Goal: Information Seeking & Learning: Compare options

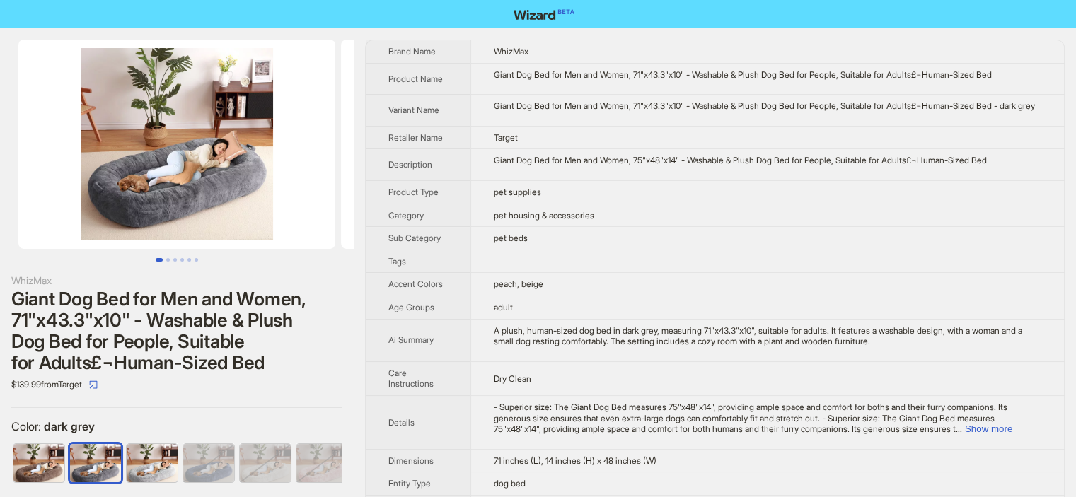
scroll to position [0, 8]
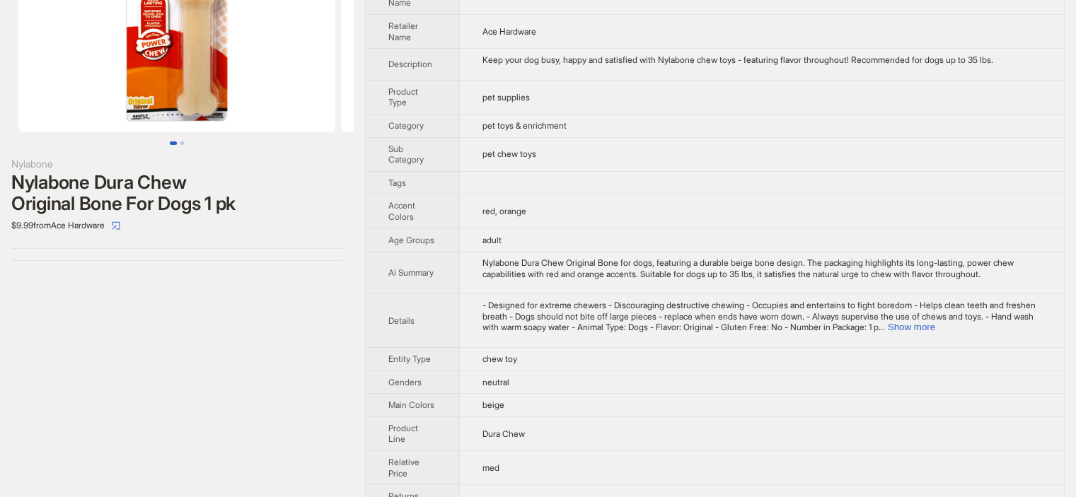
scroll to position [224, 0]
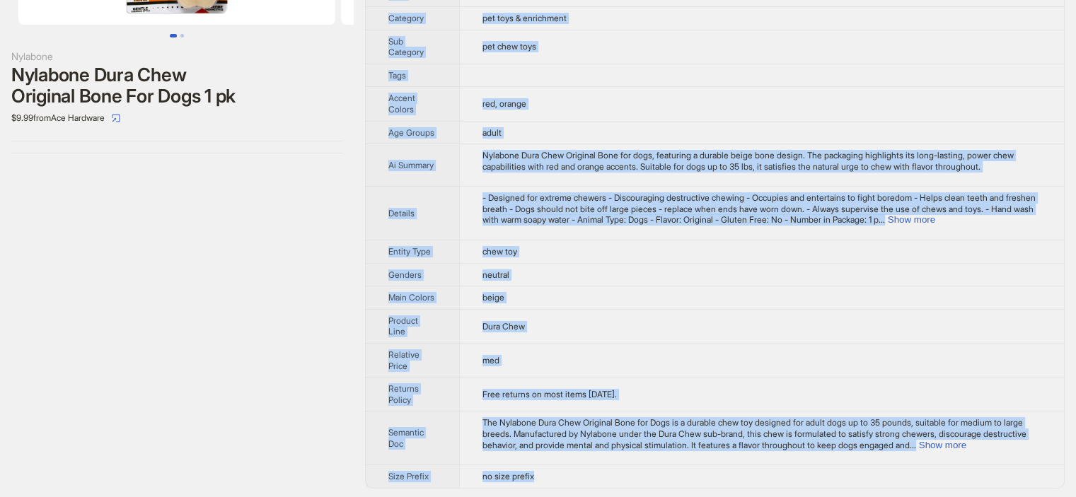
drag, startPoint x: 378, startPoint y: 40, endPoint x: 622, endPoint y: 473, distance: 497.2
click at [622, 473] on tbody "Brand Name Nylabone Product Name Nylabone Dura Chew Original Bone For Dogs 1 pk…" at bounding box center [715, 152] width 698 height 672
copy tbody "Brand Name Nylabone Product Name Nylabone Dura Chew Original Bone For Dogs 1 pk…"
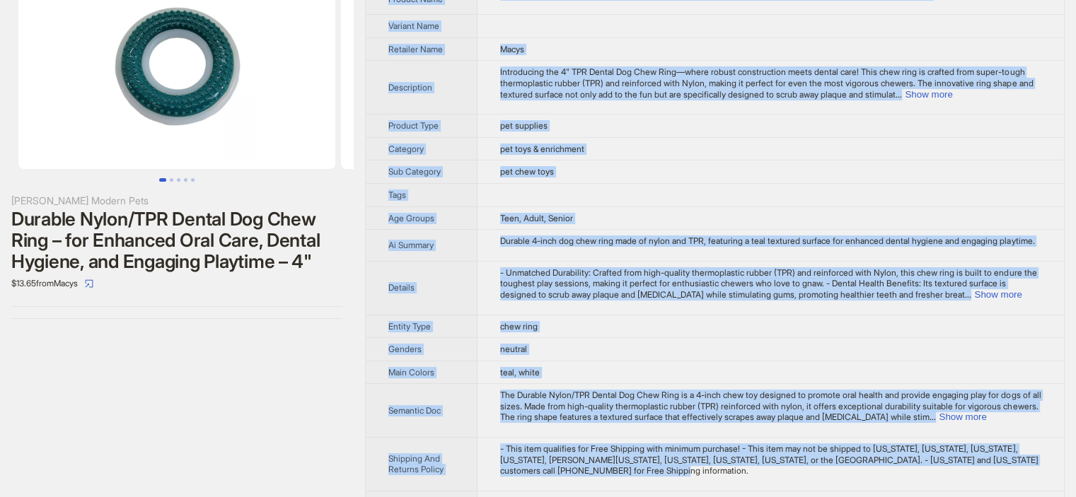
scroll to position [117, 0]
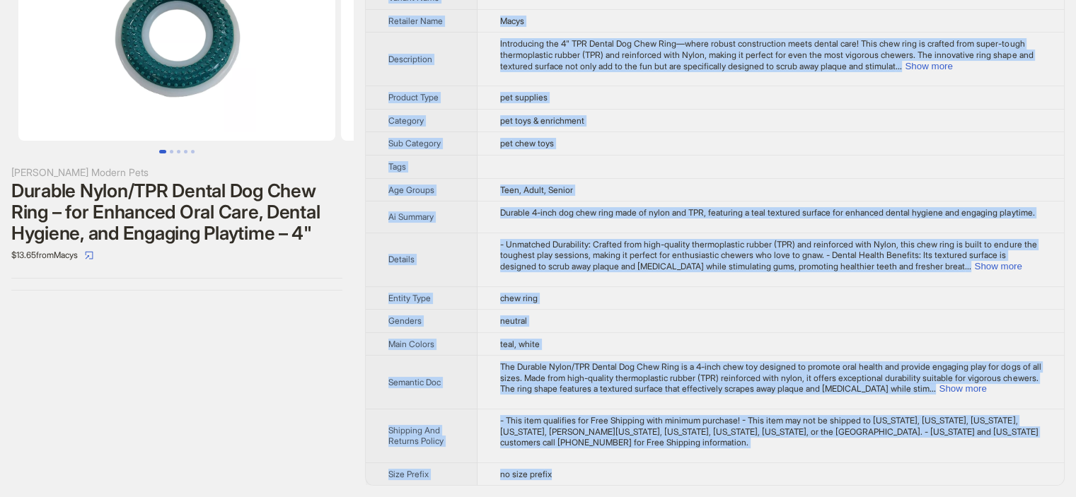
drag, startPoint x: 375, startPoint y: 42, endPoint x: 586, endPoint y: 472, distance: 479.1
click at [586, 472] on tbody "Brand Name JoJo Modern Pets Product Name Durable Nylon/TPR Dental Dog Chew Ring…" at bounding box center [715, 208] width 698 height 553
click at [1011, 267] on button "Show more" at bounding box center [997, 266] width 47 height 11
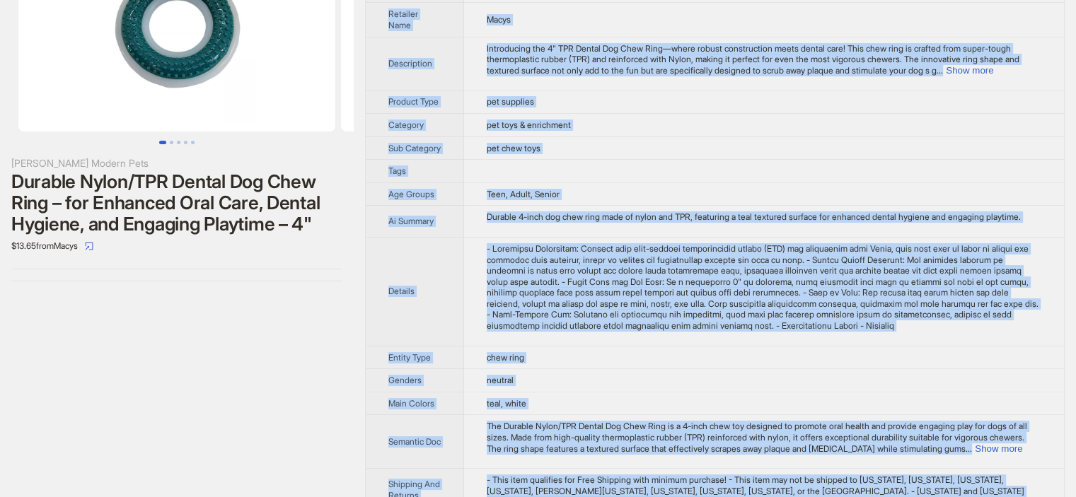
scroll to position [0, 0]
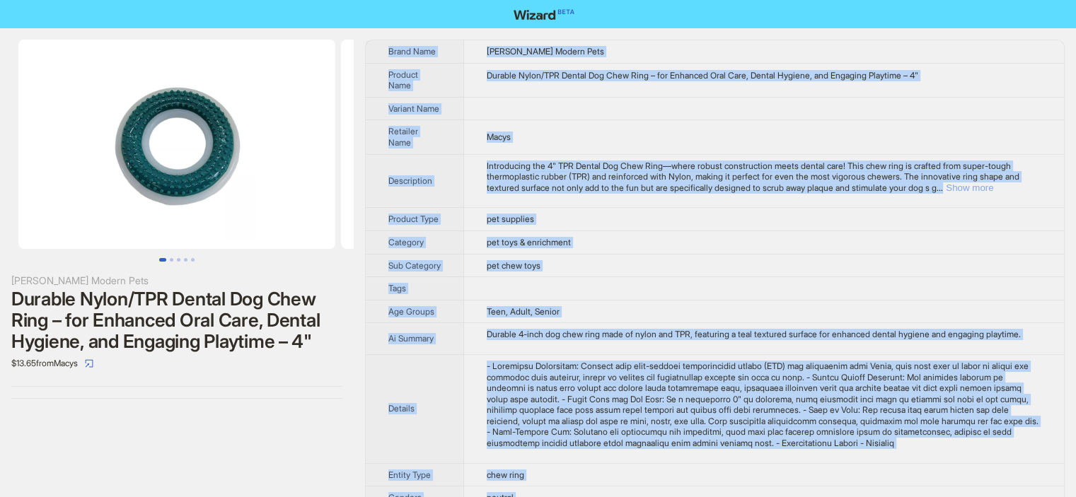
click at [993, 187] on button "Show more" at bounding box center [968, 187] width 47 height 11
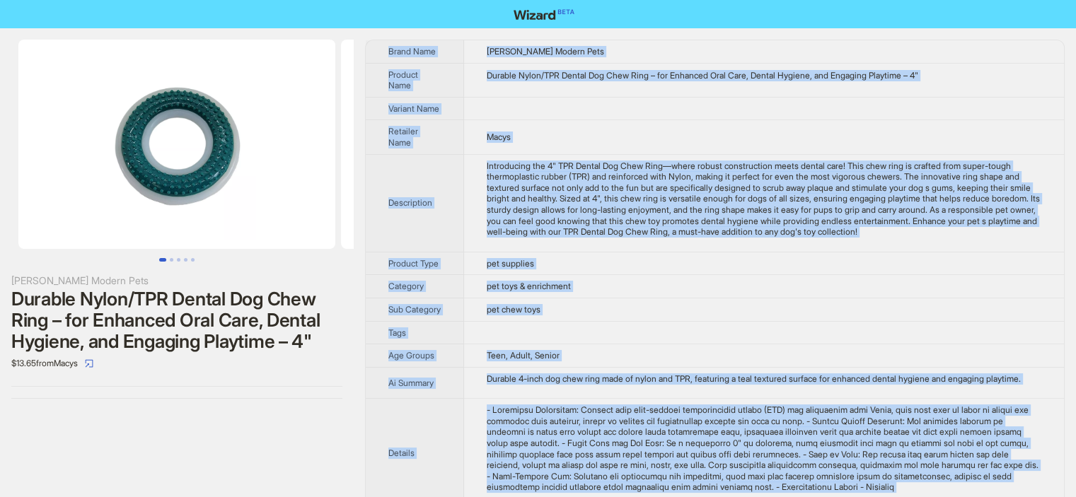
copy tbody "Brand Name JoJo Modern Pets Product Name Durable Nylon/TPR Dental Dog Chew Ring…"
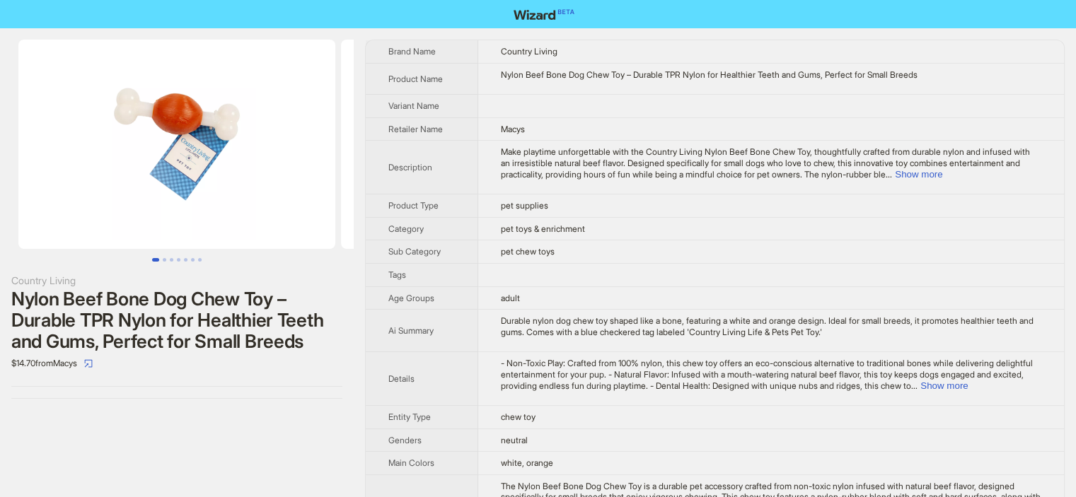
click at [999, 165] on div "Make playtime unforgettable with the Country Living Nylon Beef Bone Chew Toy, t…" at bounding box center [771, 162] width 540 height 33
click at [942, 174] on button "Show more" at bounding box center [918, 174] width 47 height 11
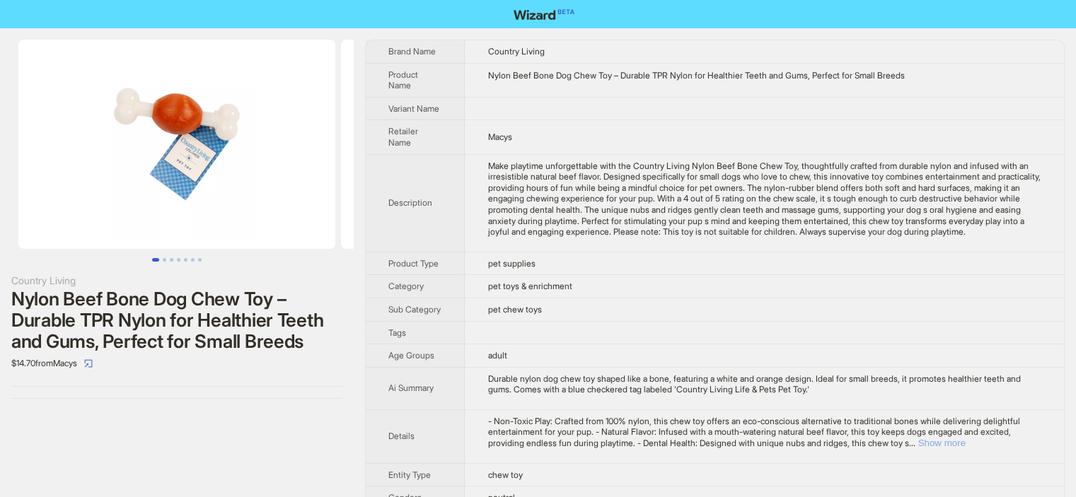
click at [965, 448] on button "Show more" at bounding box center [940, 443] width 47 height 11
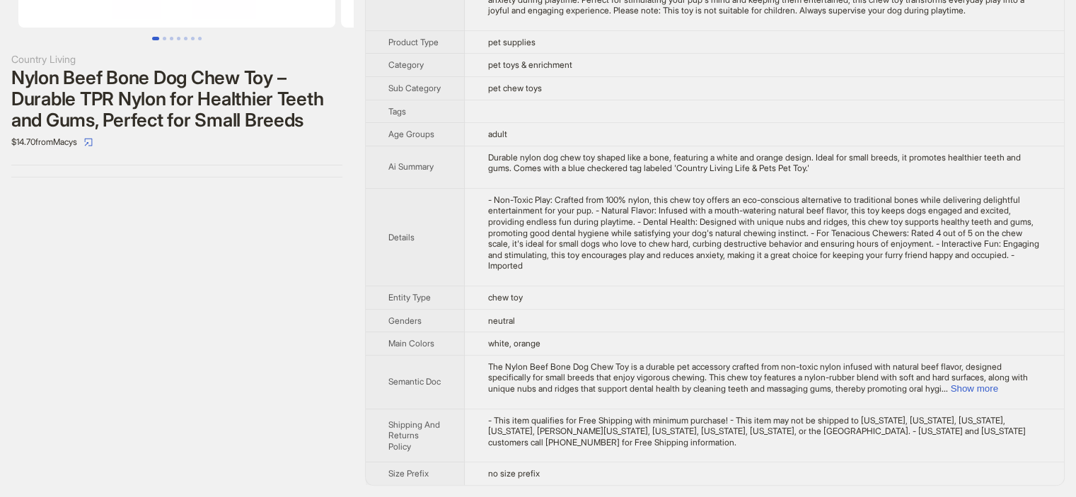
scroll to position [230, 0]
drag, startPoint x: 380, startPoint y: 46, endPoint x: 775, endPoint y: 490, distance: 594.1
click at [775, 490] on div "Country Living Nylon Beef Bone Dog Chew Toy – Durable TPR Nylon for Healthier T…" at bounding box center [538, 152] width 1076 height 690
copy tbody
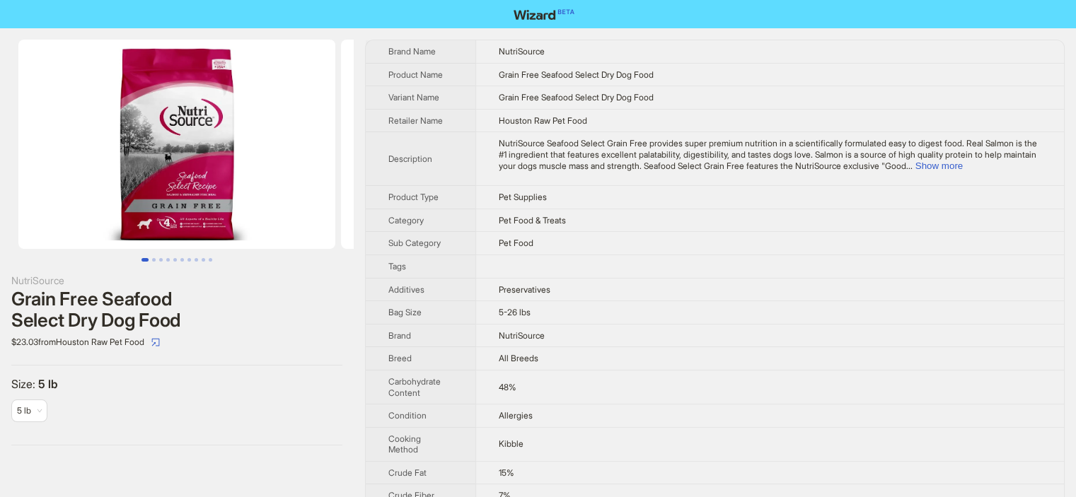
scroll to position [798, 0]
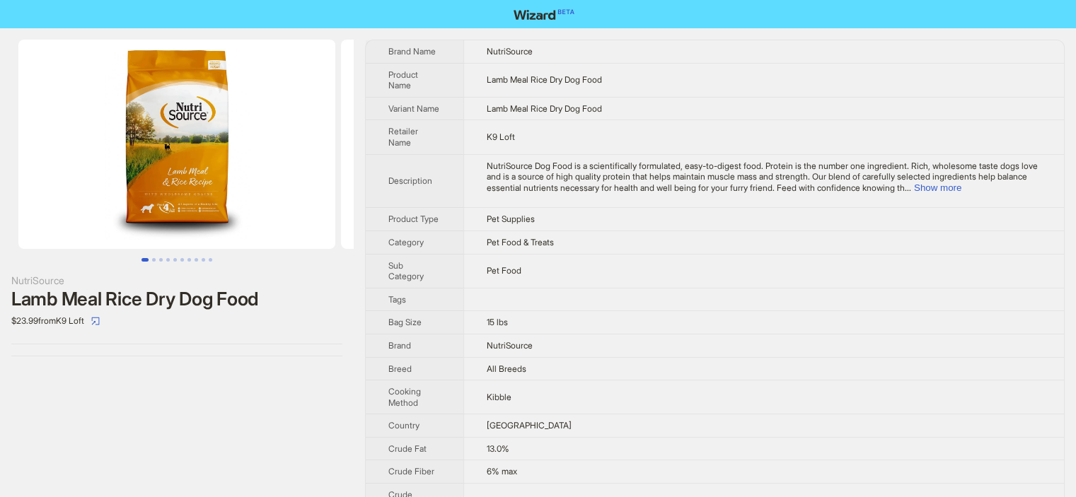
scroll to position [900, 0]
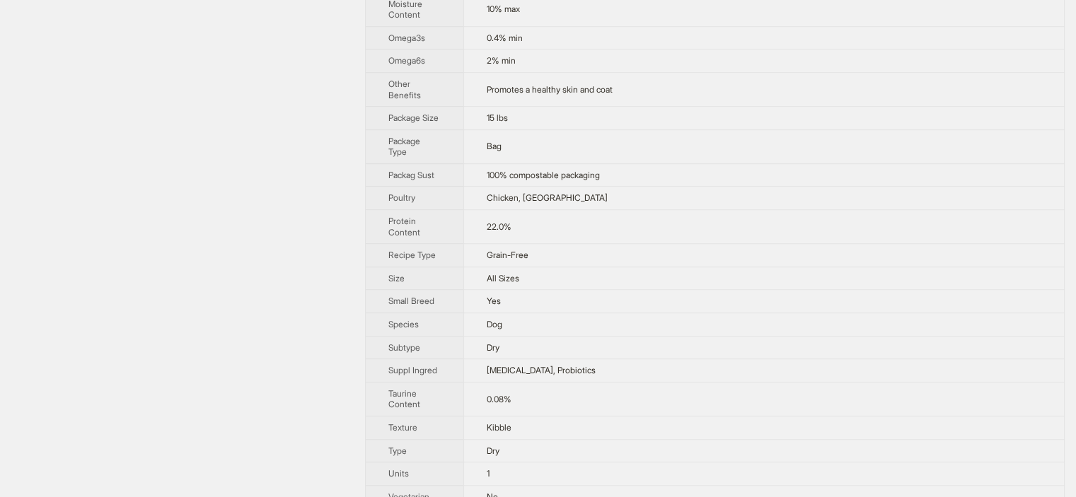
click at [563, 210] on td "Chicken, Turkey" at bounding box center [763, 198] width 600 height 23
drag, startPoint x: 563, startPoint y: 254, endPoint x: 382, endPoint y: 250, distance: 181.1
click at [382, 210] on tr "Poultry Chicken, Turkey" at bounding box center [715, 198] width 698 height 23
copy tr "Poultry Chicken, Turkey"
